Goal: Information Seeking & Learning: Learn about a topic

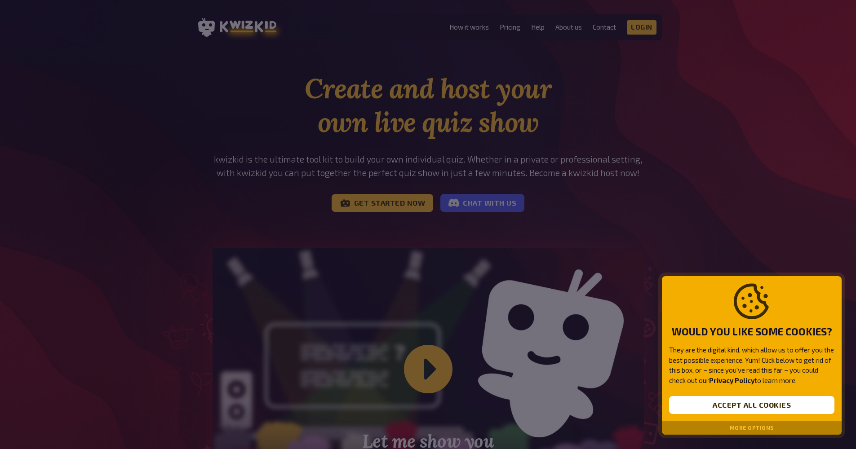
click at [716, 415] on div "Would you like some cookies? They are the digital kind, which allow us to offer…" at bounding box center [752, 348] width 180 height 145
click at [712, 408] on button "Accept all cookies" at bounding box center [751, 405] width 165 height 18
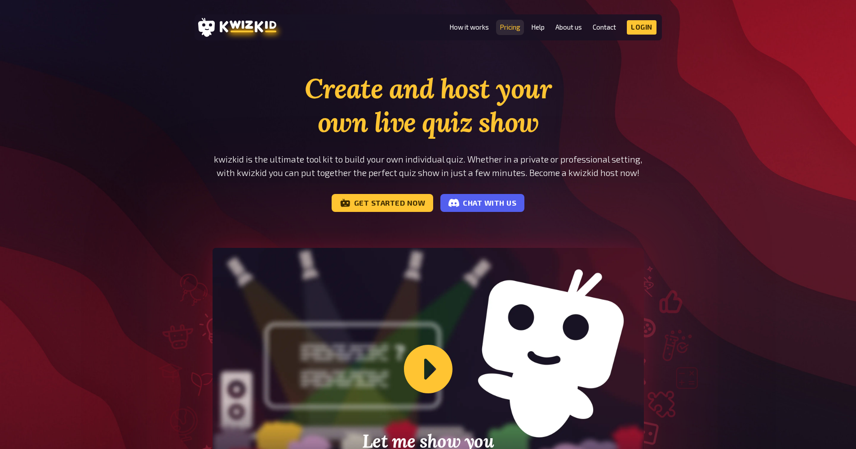
click at [516, 27] on link "Pricing" at bounding box center [510, 27] width 21 height 8
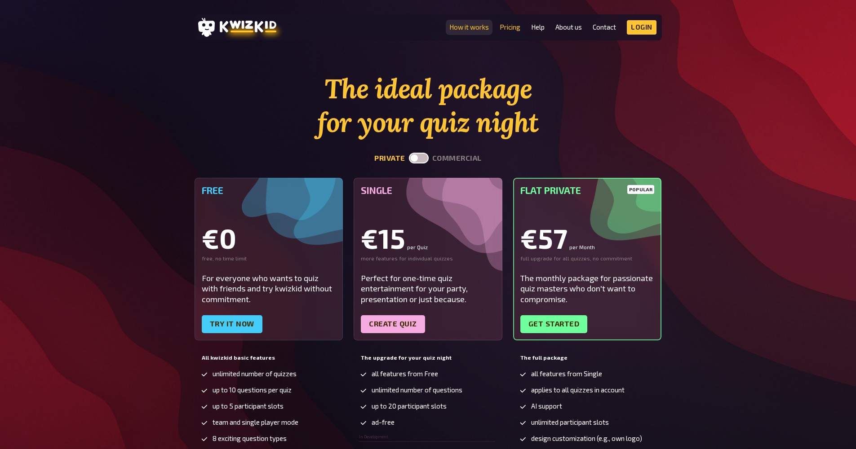
click at [461, 25] on link "How it works" at bounding box center [469, 27] width 40 height 8
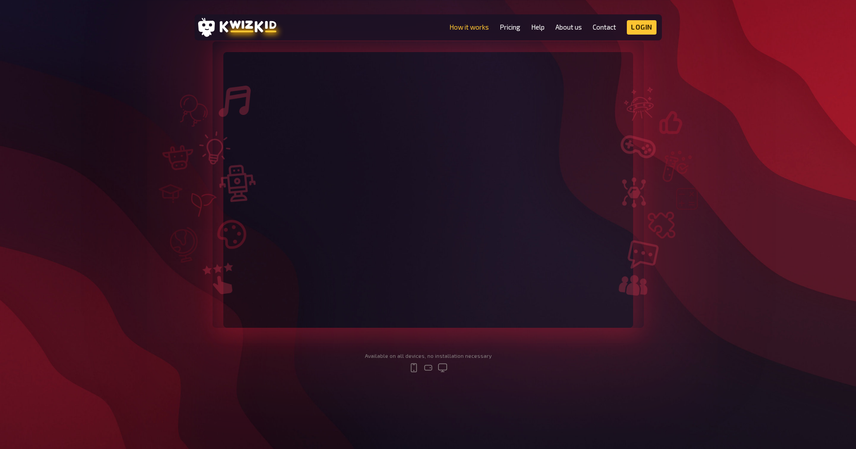
scroll to position [97, 0]
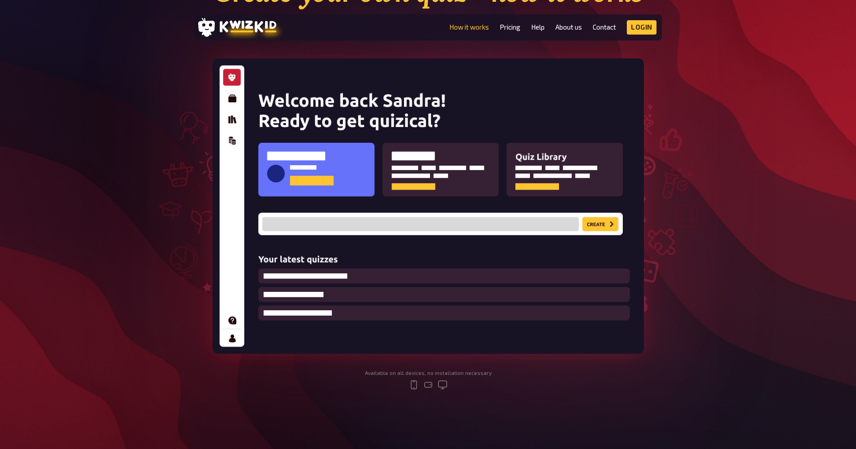
click at [230, 99] on img at bounding box center [427, 206] width 431 height 296
click at [600, 221] on img at bounding box center [427, 206] width 431 height 296
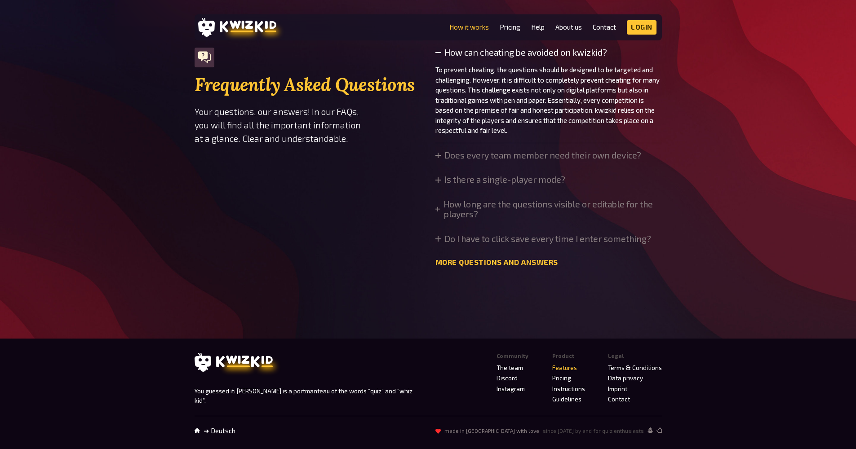
scroll to position [3022, 0]
click at [560, 381] on link "Pricing" at bounding box center [561, 378] width 19 height 7
